Goal: Task Accomplishment & Management: Manage account settings

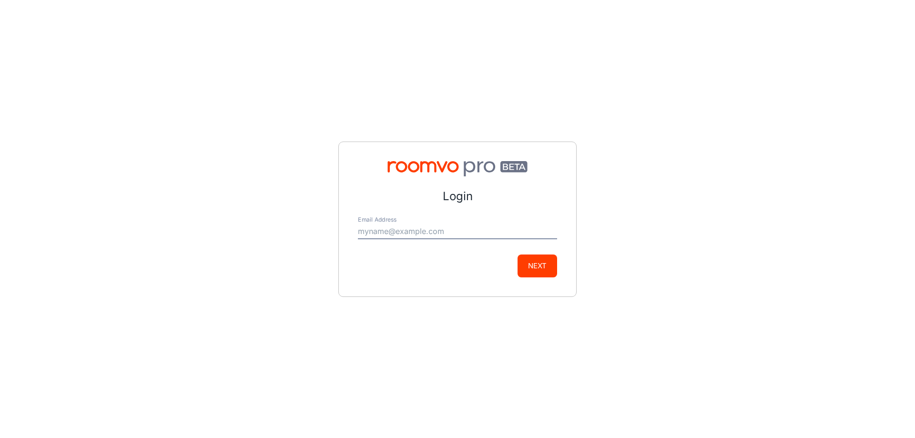
click at [422, 233] on input "Email Address" at bounding box center [457, 231] width 199 height 15
type input "[EMAIL_ADDRESS][DOMAIN_NAME]"
click at [532, 266] on button "Next" at bounding box center [538, 266] width 40 height 23
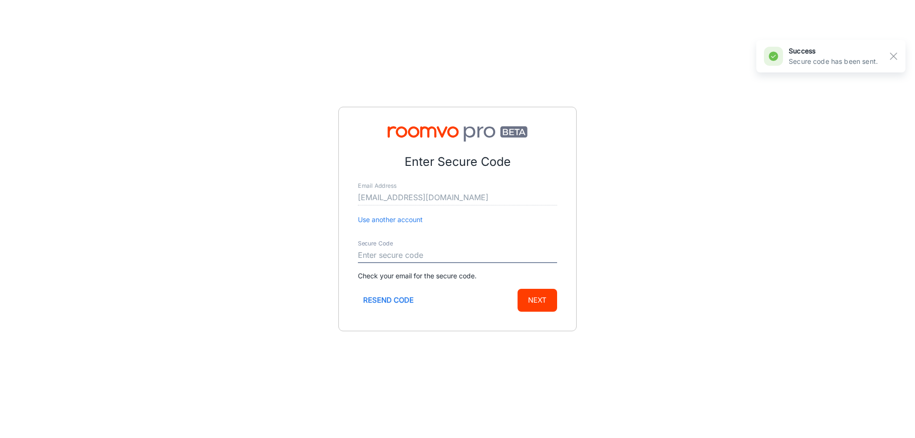
click at [415, 251] on input "Secure Code" at bounding box center [457, 255] width 199 height 15
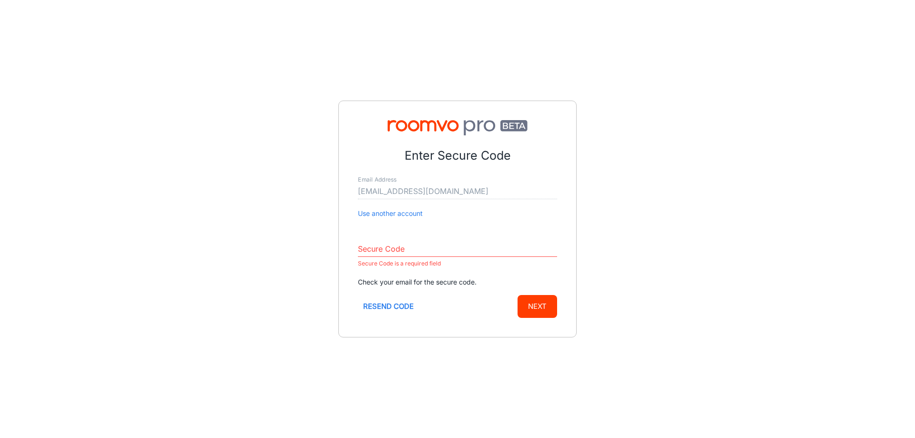
drag, startPoint x: 404, startPoint y: 249, endPoint x: 408, endPoint y: 242, distance: 7.9
click at [404, 249] on input "Secure Code" at bounding box center [457, 249] width 199 height 15
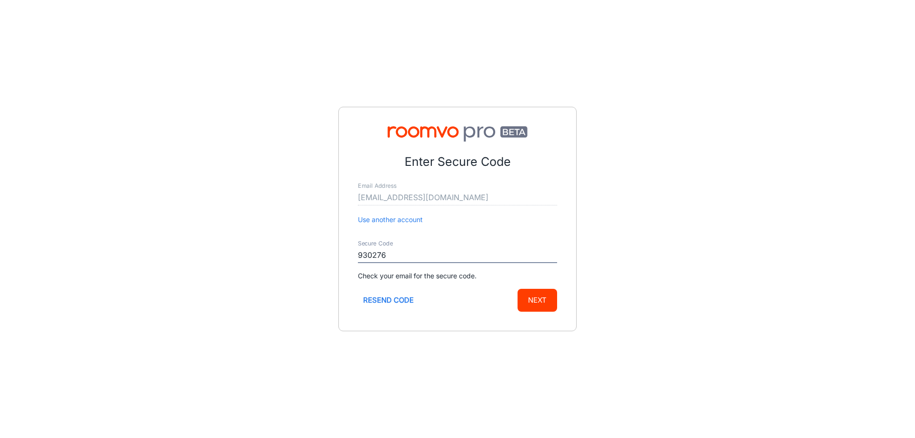
type input "930276"
click at [542, 304] on button "Next" at bounding box center [538, 300] width 40 height 23
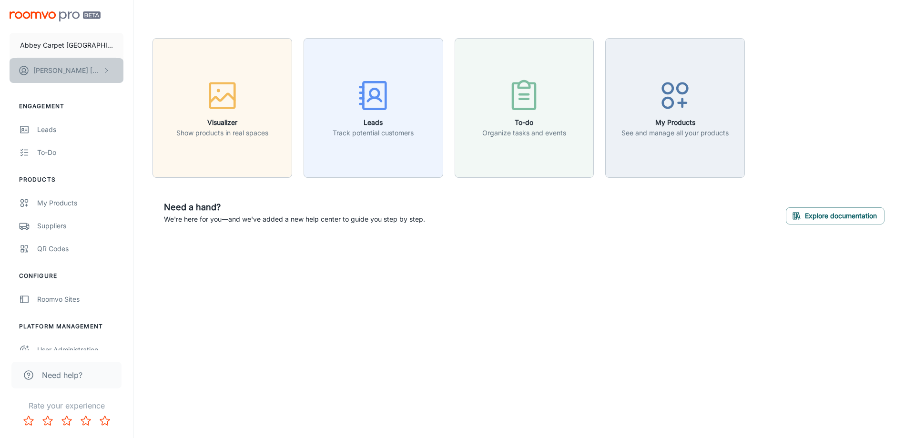
click at [103, 67] on icon "scrollable content" at bounding box center [106, 71] width 8 height 8
click at [70, 13] on div at bounding box center [457, 219] width 915 height 438
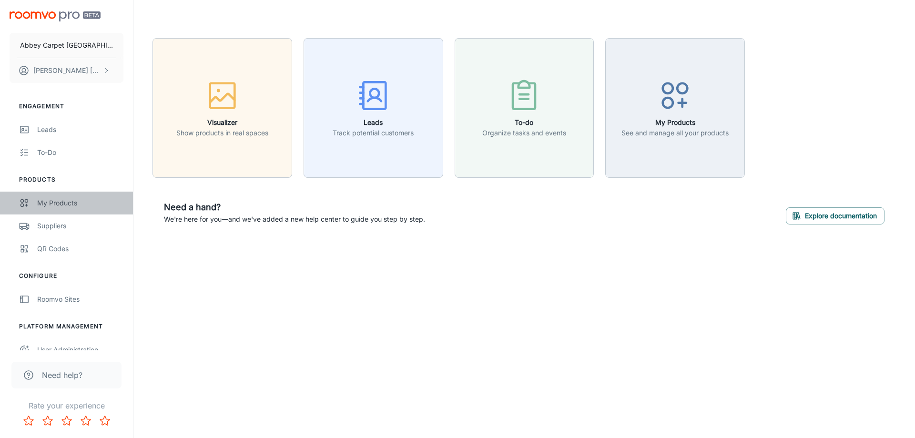
click at [49, 200] on div "My Products" at bounding box center [80, 203] width 86 height 10
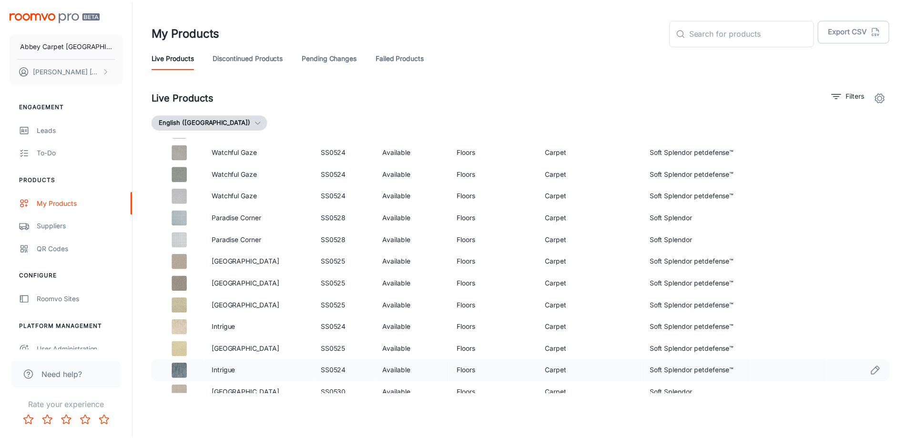
scroll to position [471, 0]
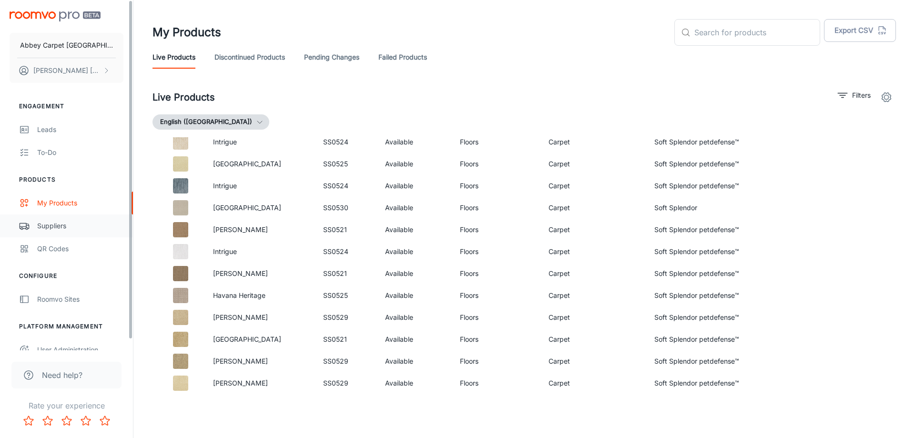
click at [51, 222] on div "Suppliers" at bounding box center [80, 226] width 86 height 10
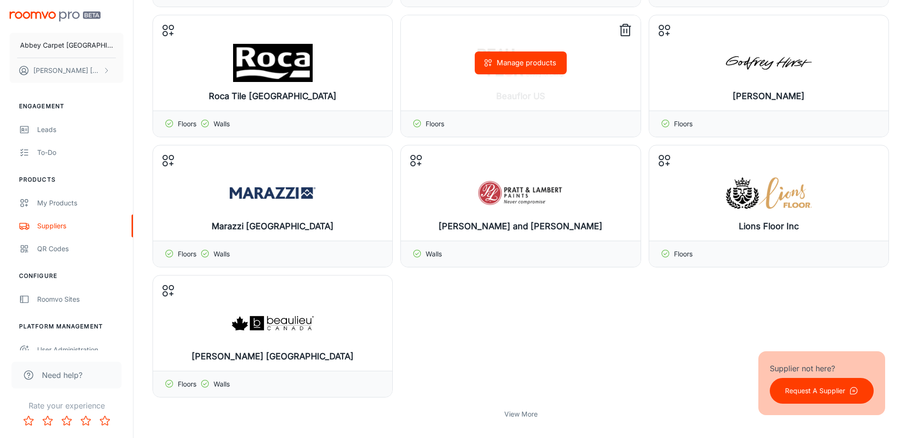
scroll to position [286, 0]
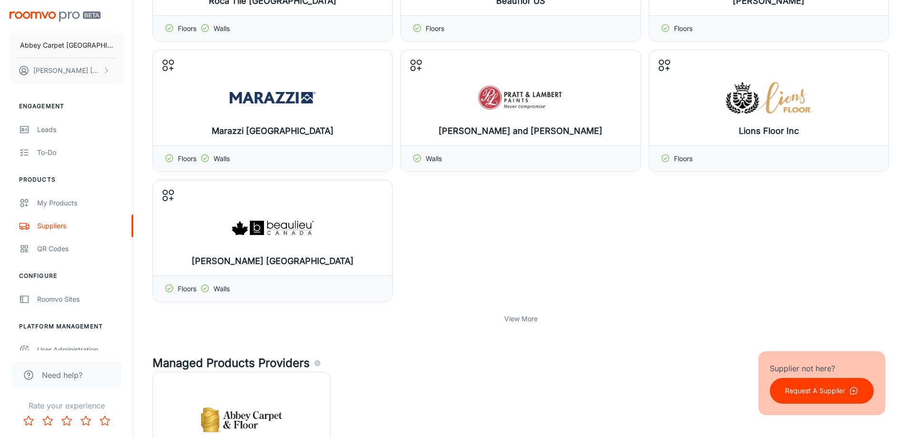
click at [511, 321] on p "View More" at bounding box center [520, 319] width 33 height 10
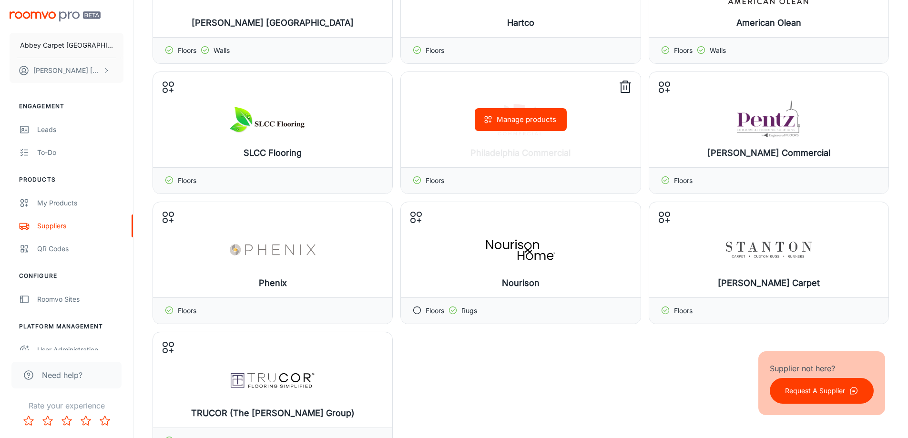
scroll to position [667, 0]
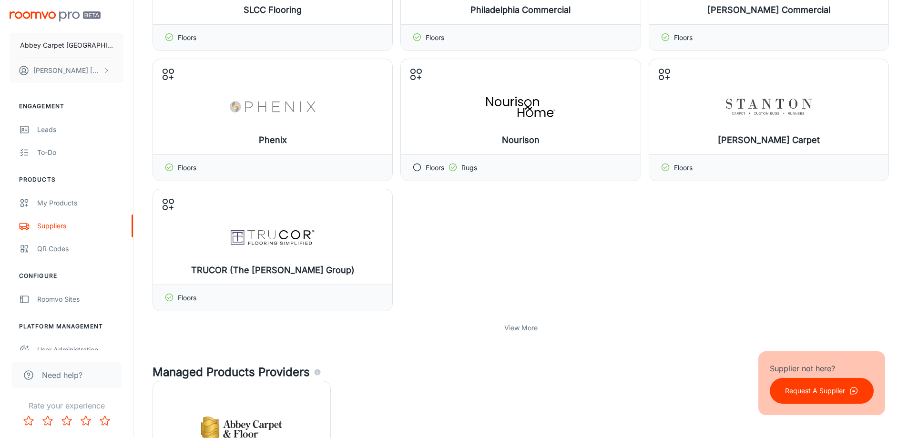
click at [511, 328] on p "View More" at bounding box center [520, 328] width 33 height 10
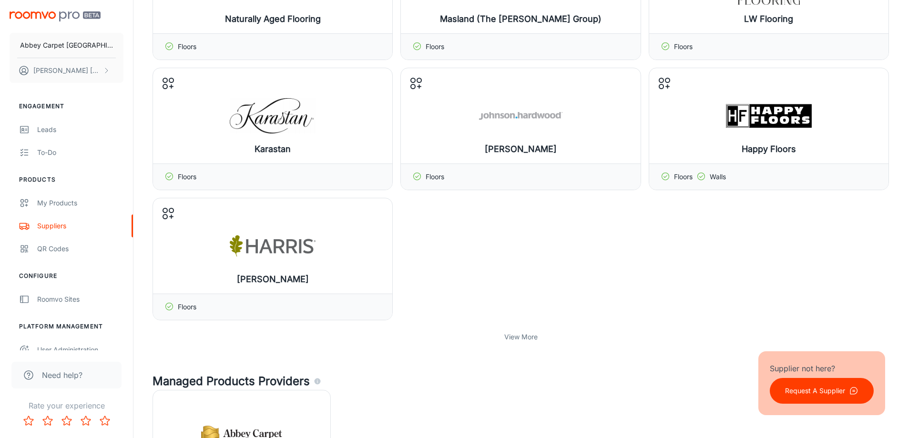
scroll to position [1096, 0]
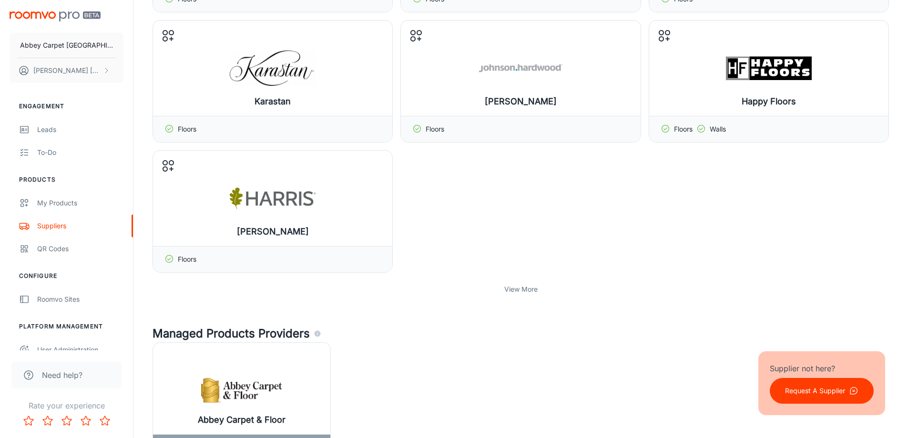
click at [512, 291] on p "View More" at bounding box center [520, 289] width 33 height 10
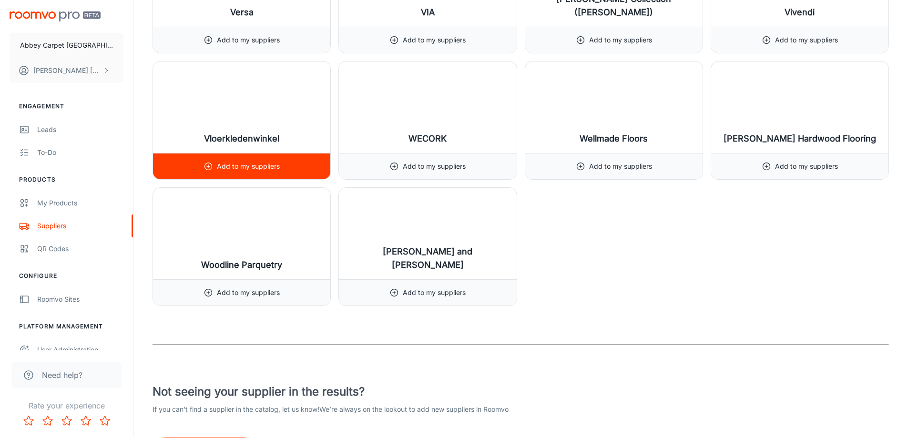
scroll to position [12791, 0]
